Goal: Check status: Check status

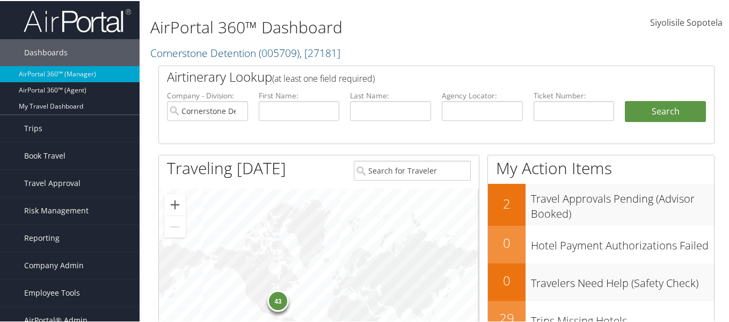
drag, startPoint x: 699, startPoint y: 54, endPoint x: 674, endPoint y: 51, distance: 25.4
click at [699, 54] on div "AirPortal 360™ Dashboard Cornerstone Detention ( 005709 ) , [ 27181 ] Cornersto…" at bounding box center [437, 32] width 594 height 64
click at [452, 112] on input "text" at bounding box center [482, 110] width 81 height 20
paste input "G2GGLC"
type input "G2GGLC"
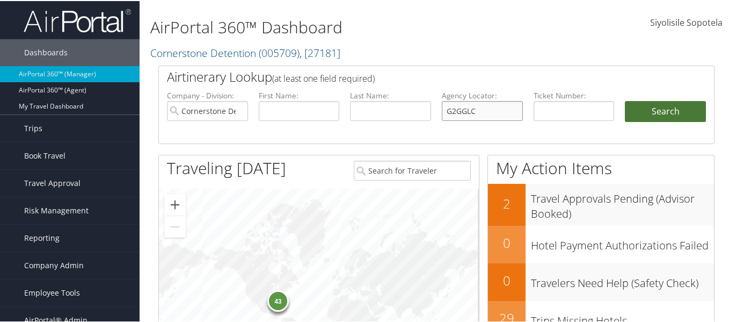
click at [625, 100] on button "Search" at bounding box center [665, 110] width 81 height 21
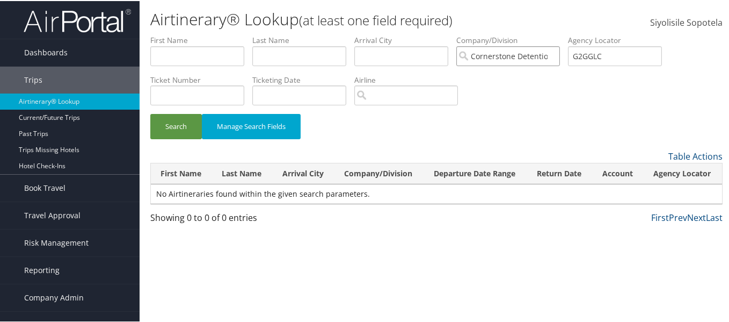
click at [557, 55] on input "Cornerstone Detention" at bounding box center [508, 55] width 104 height 20
drag, startPoint x: 614, startPoint y: 57, endPoint x: 572, endPoint y: 52, distance: 41.6
click at [572, 34] on ul "First Name Last Name Departure City Arrival City Company/Division Airport/City …" at bounding box center [436, 34] width 572 height 0
click at [593, 55] on input "text" at bounding box center [615, 55] width 94 height 20
paste input "DLSOLP"
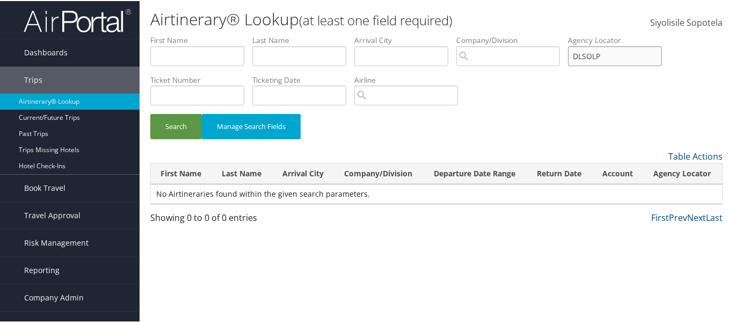
type input "DLSOLP"
click at [150, 113] on button "Search" at bounding box center [176, 125] width 52 height 25
click at [155, 124] on button "Search" at bounding box center [176, 125] width 52 height 25
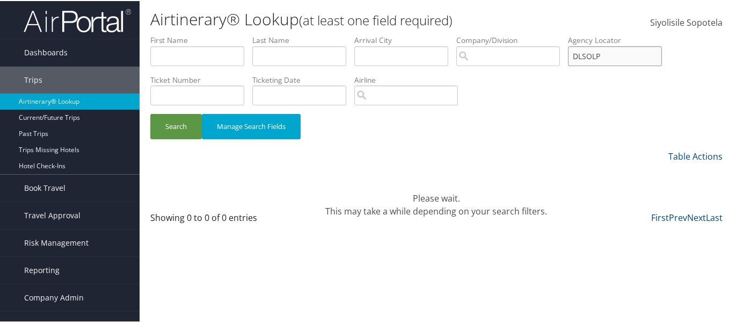
drag, startPoint x: 622, startPoint y: 54, endPoint x: 567, endPoint y: 50, distance: 54.9
click at [567, 34] on ul "First Name Last Name Departure City Arrival City Company/Division Airport/City …" at bounding box center [436, 34] width 572 height 0
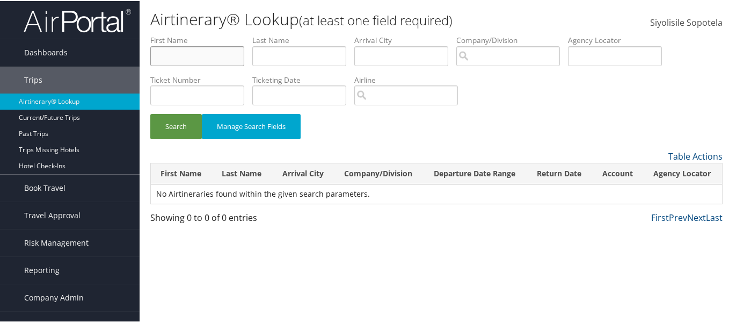
drag, startPoint x: 186, startPoint y: 52, endPoint x: 243, endPoint y: 53, distance: 56.9
click at [201, 53] on input "text" at bounding box center [197, 55] width 94 height 20
click at [295, 52] on input "text" at bounding box center [299, 55] width 94 height 20
type input "GOH"
click at [150, 113] on button "Search" at bounding box center [176, 125] width 52 height 25
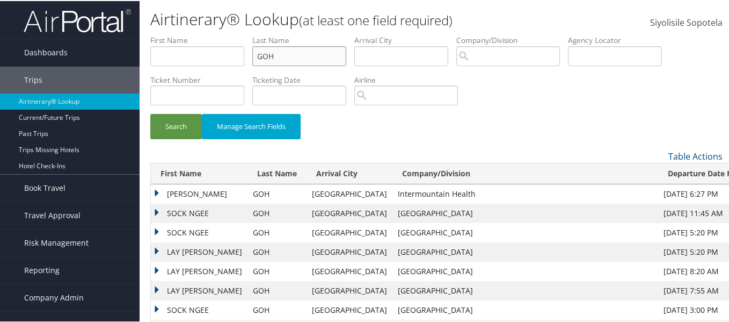
scroll to position [54, 0]
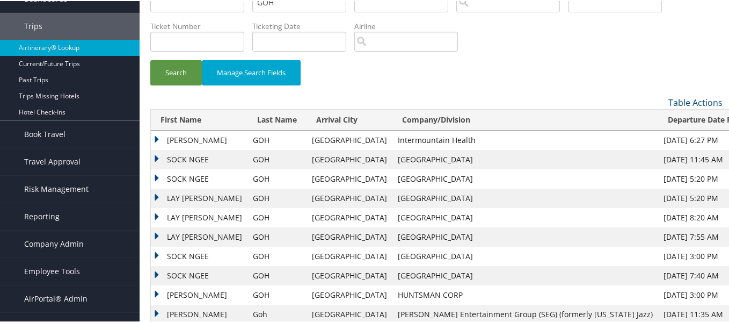
click at [190, 160] on td "SOCK NGEE" at bounding box center [199, 158] width 97 height 19
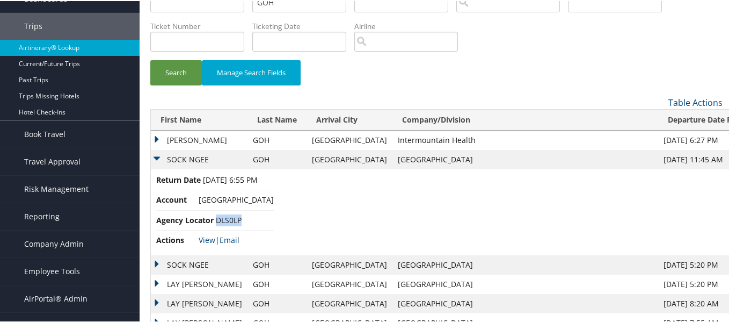
drag, startPoint x: 243, startPoint y: 218, endPoint x: 216, endPoint y: 221, distance: 27.0
click at [216, 221] on li "Agency Locator DLS0LP" at bounding box center [215, 219] width 118 height 20
copy span "DLS0LP"
click at [212, 239] on link "View" at bounding box center [207, 239] width 17 height 10
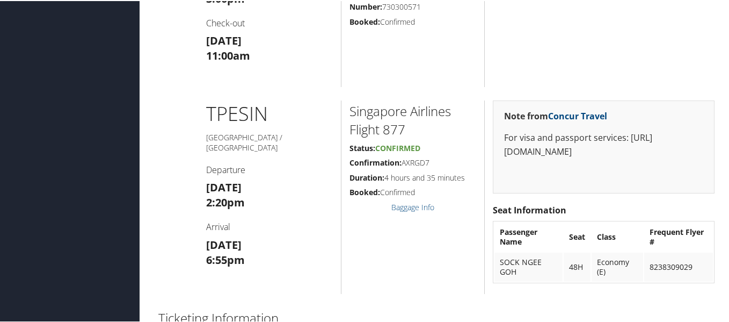
scroll to position [688, 0]
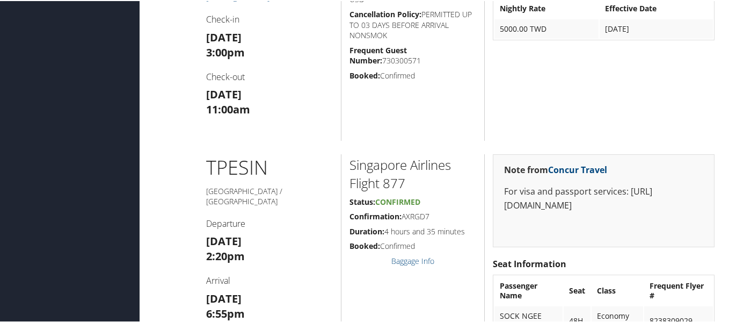
click at [377, 280] on div "Singapore Airlines Flight 877 Status: Confirmed Confirmation: AXRGD7 Duration: …" at bounding box center [412, 249] width 143 height 193
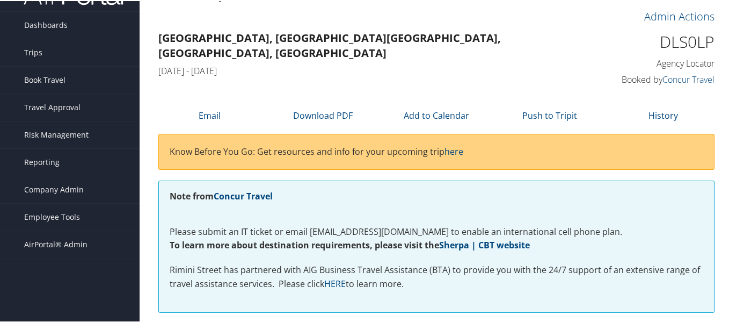
scroll to position [54, 0]
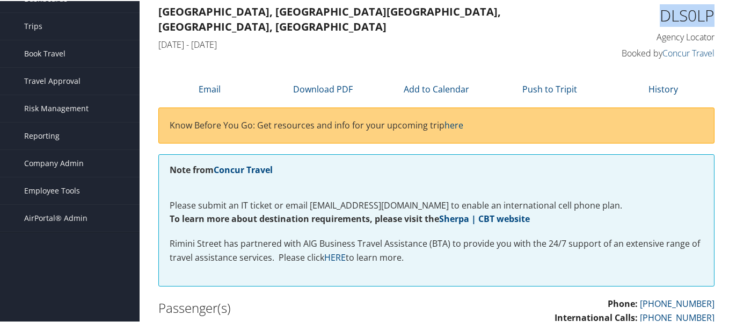
drag, startPoint x: 710, startPoint y: 12, endPoint x: 660, endPoint y: 12, distance: 50.5
click at [660, 12] on div "DLS0LP Agency Locator Agency Locator DLS0LP Booked by Concur Travel Booked by C…" at bounding box center [651, 31] width 143 height 61
copy h1 "DLS0LP"
